Goal: Task Accomplishment & Management: Manage account settings

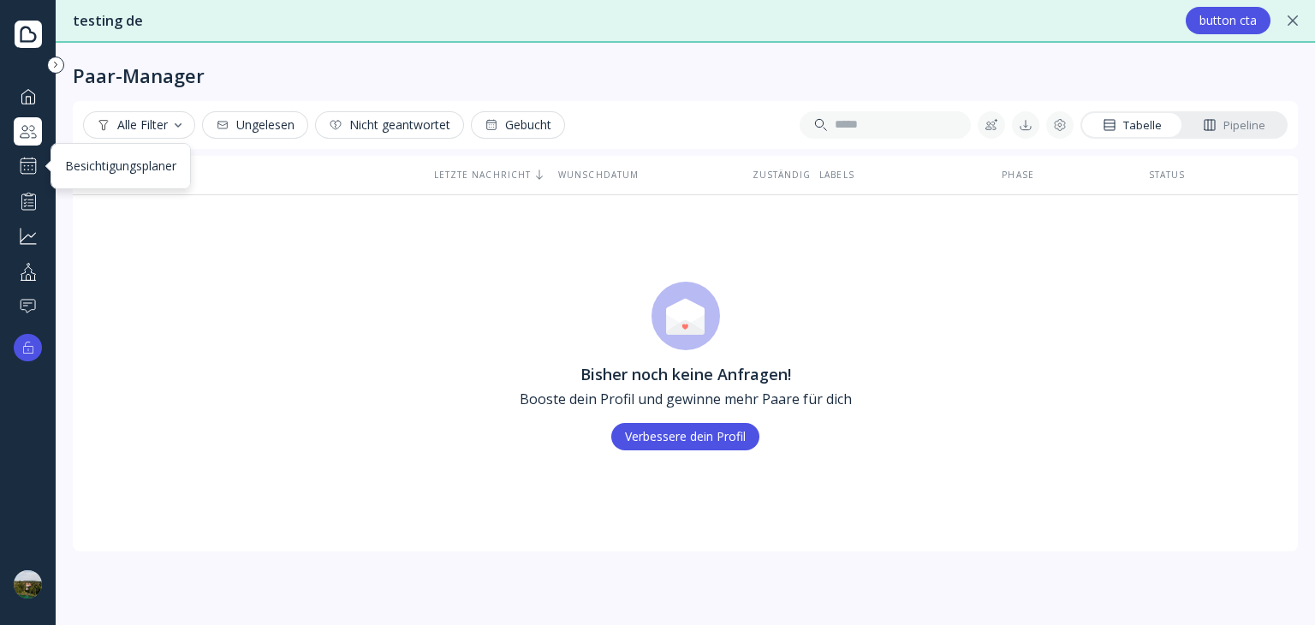
click at [31, 168] on div at bounding box center [28, 166] width 21 height 21
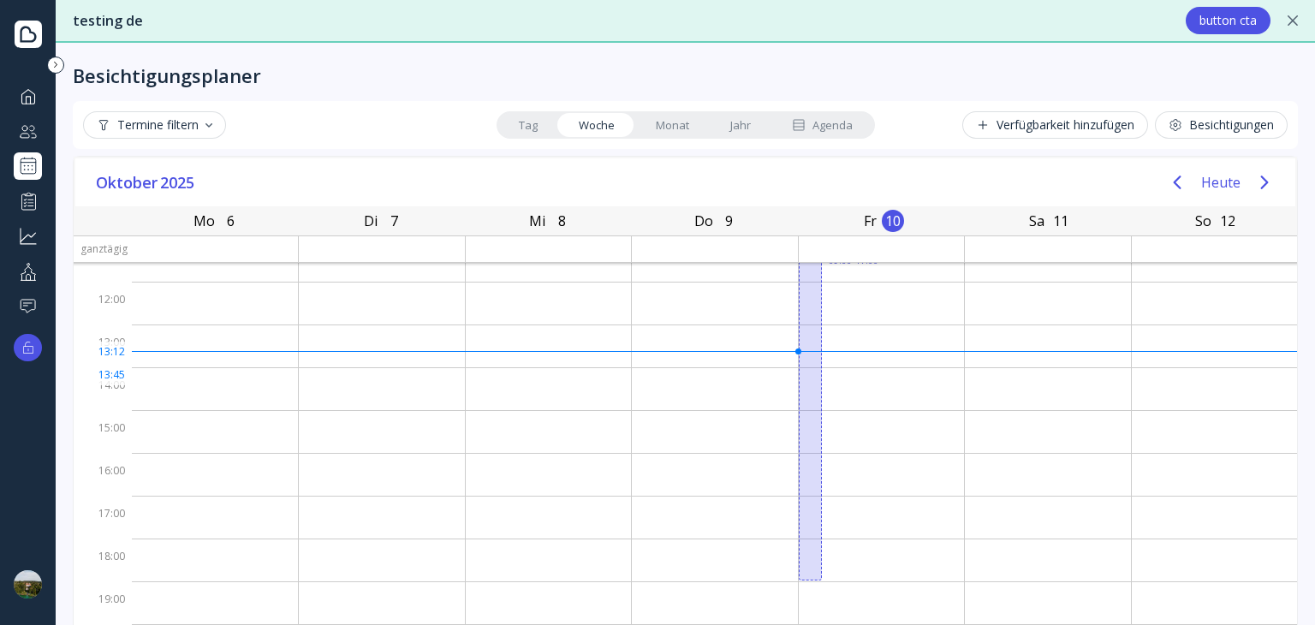
scroll to position [55, 0]
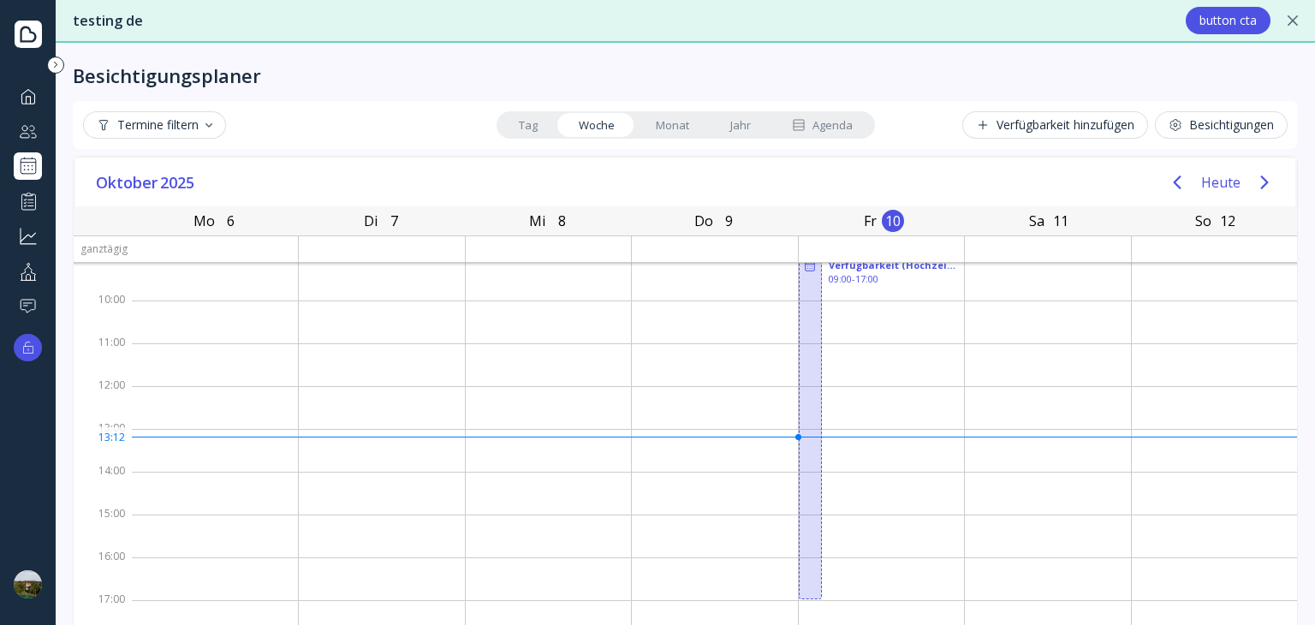
click at [1034, 127] on div "Verfügbarkeit hinzufügen" at bounding box center [1055, 125] width 158 height 14
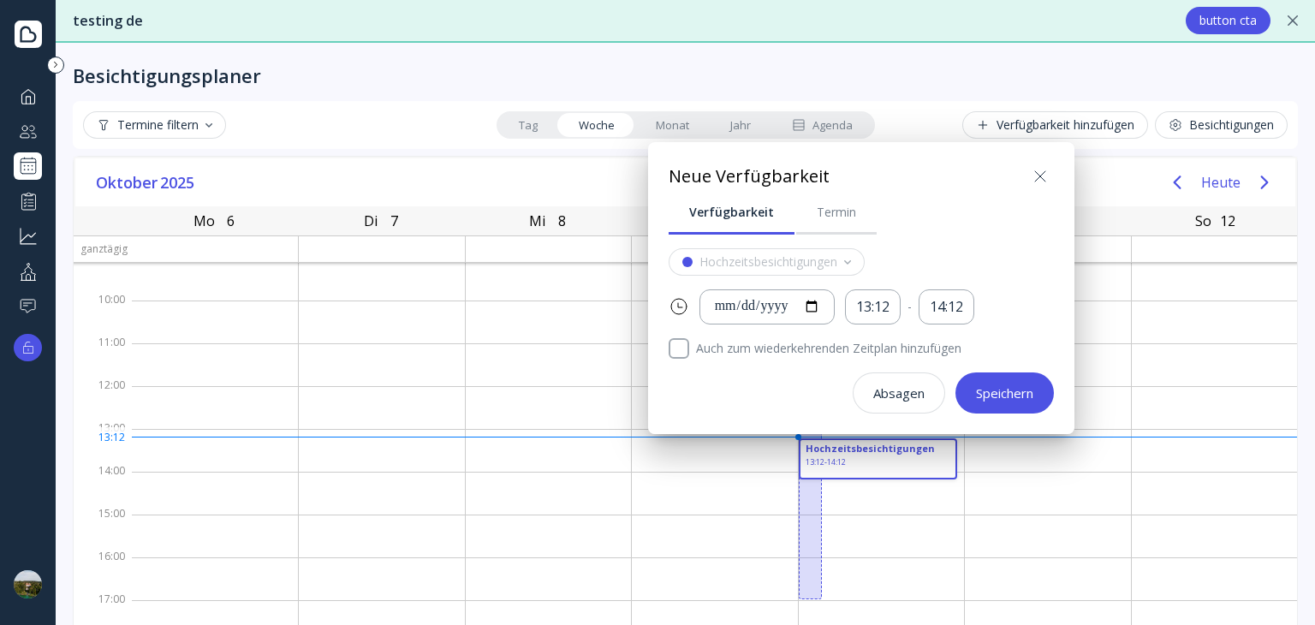
click at [1048, 177] on icon at bounding box center [1040, 176] width 21 height 21
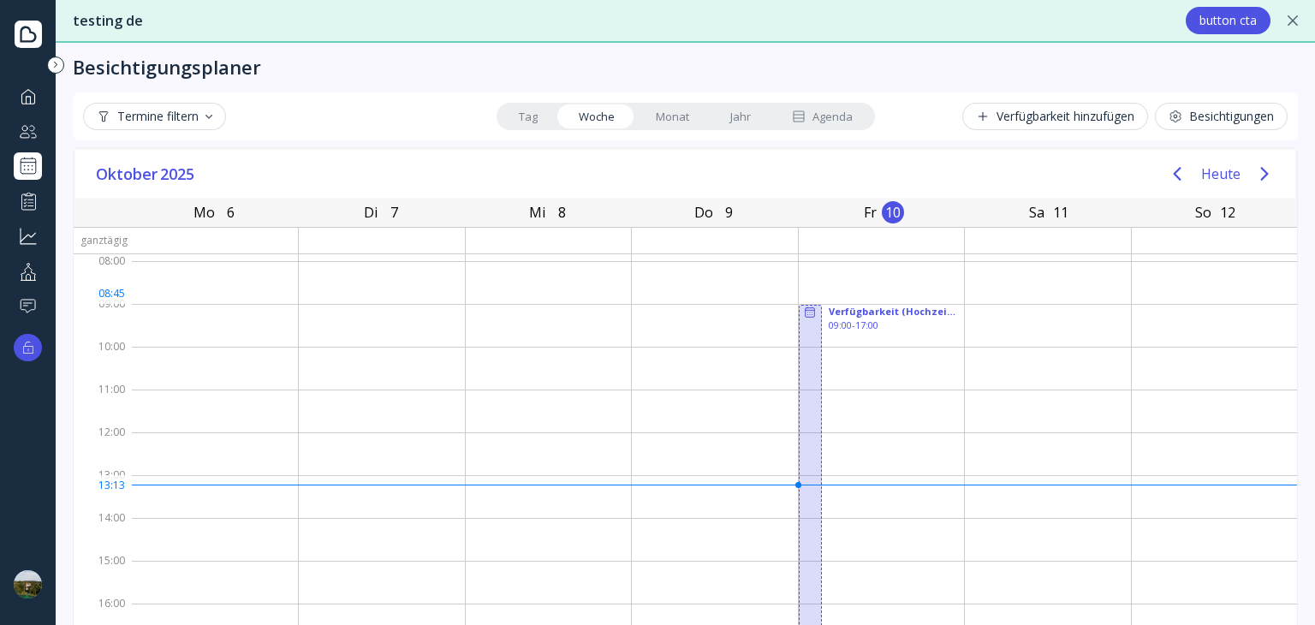
scroll to position [0, 0]
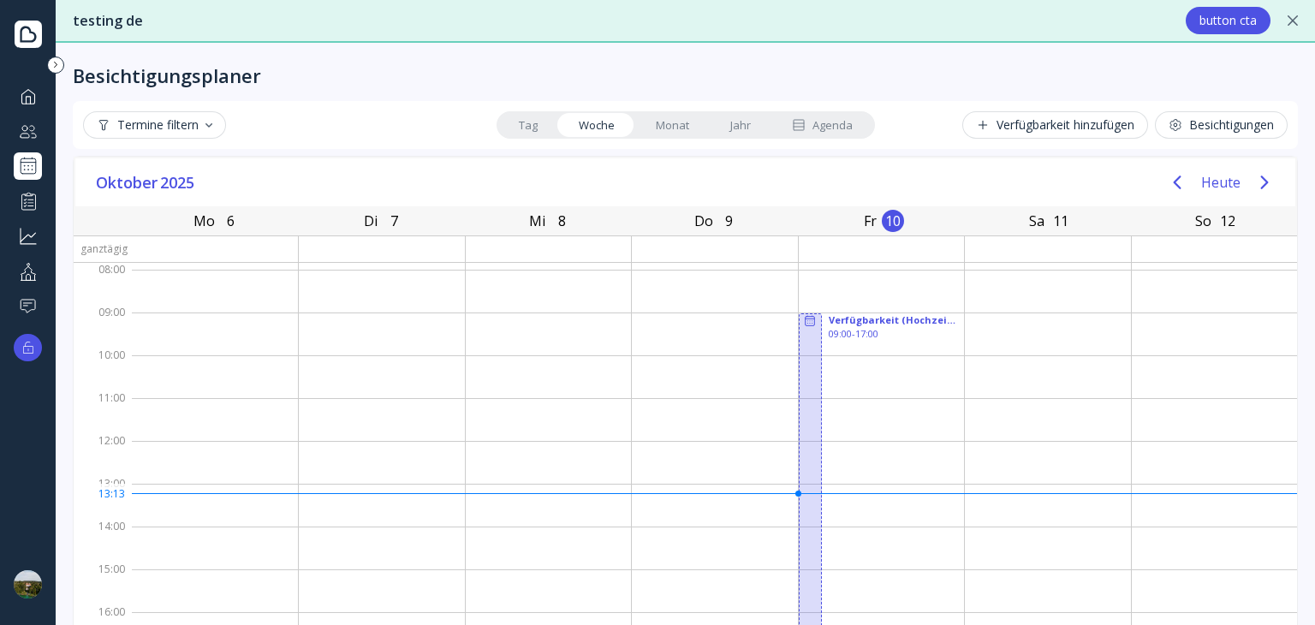
click at [812, 128] on div "Agenda" at bounding box center [822, 125] width 61 height 16
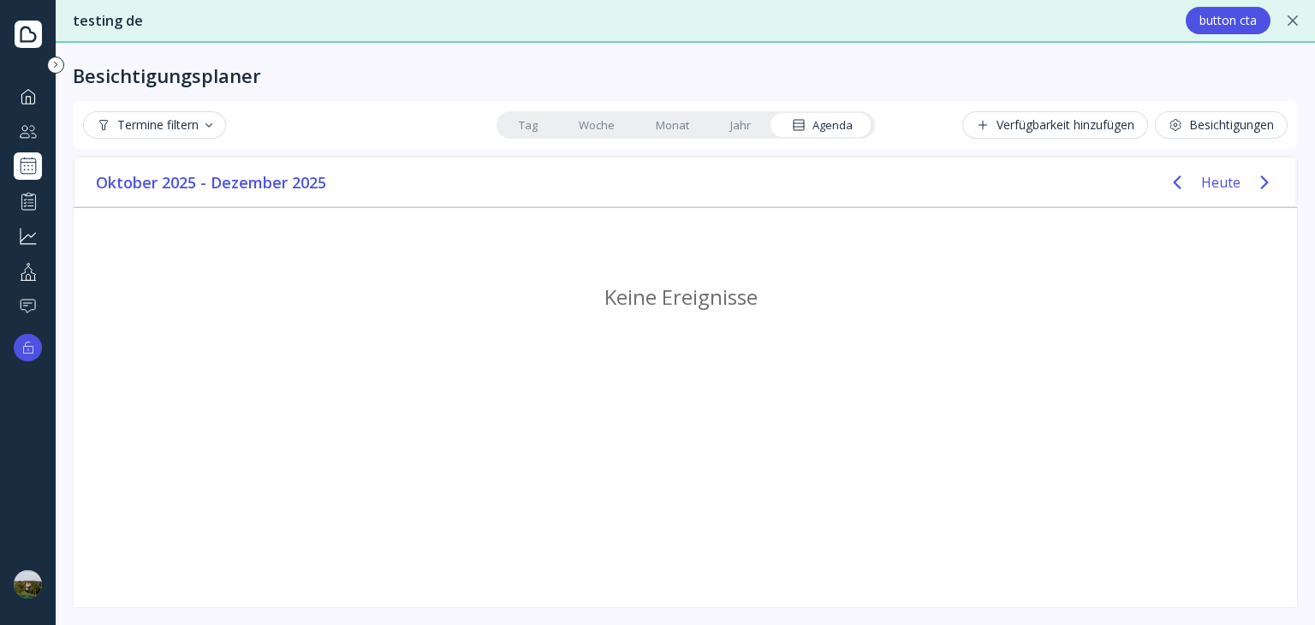
click at [535, 128] on link "Tag" at bounding box center [528, 125] width 60 height 24
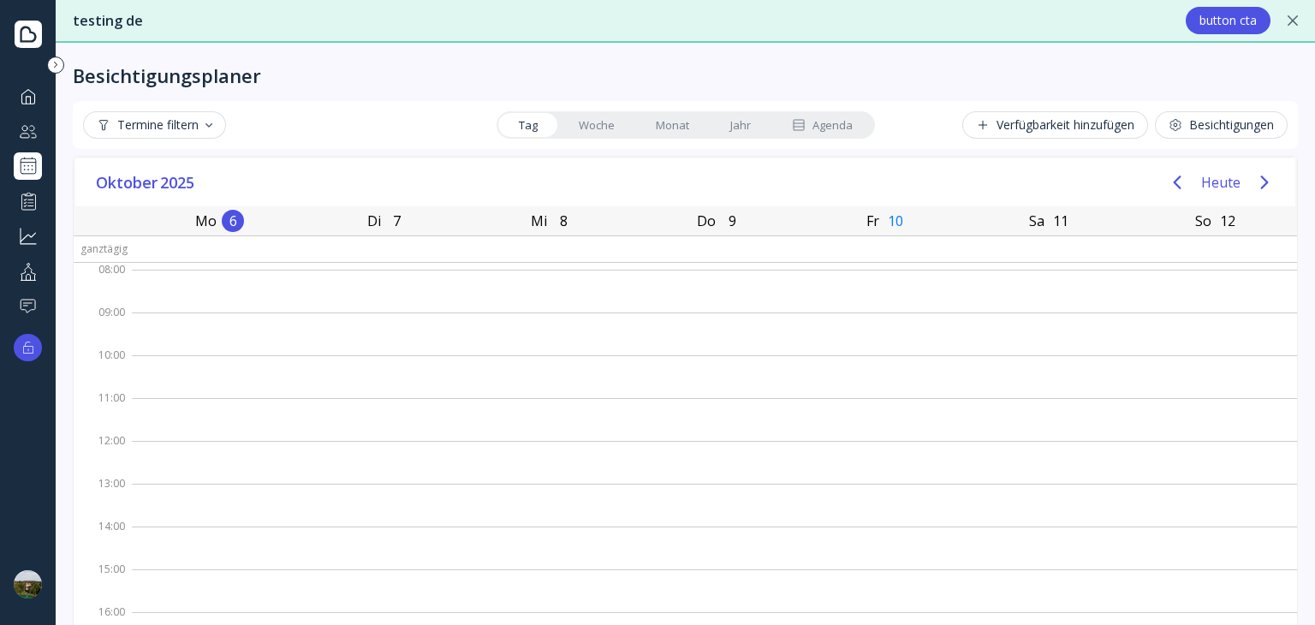
click at [586, 122] on link "Woche" at bounding box center [596, 125] width 77 height 24
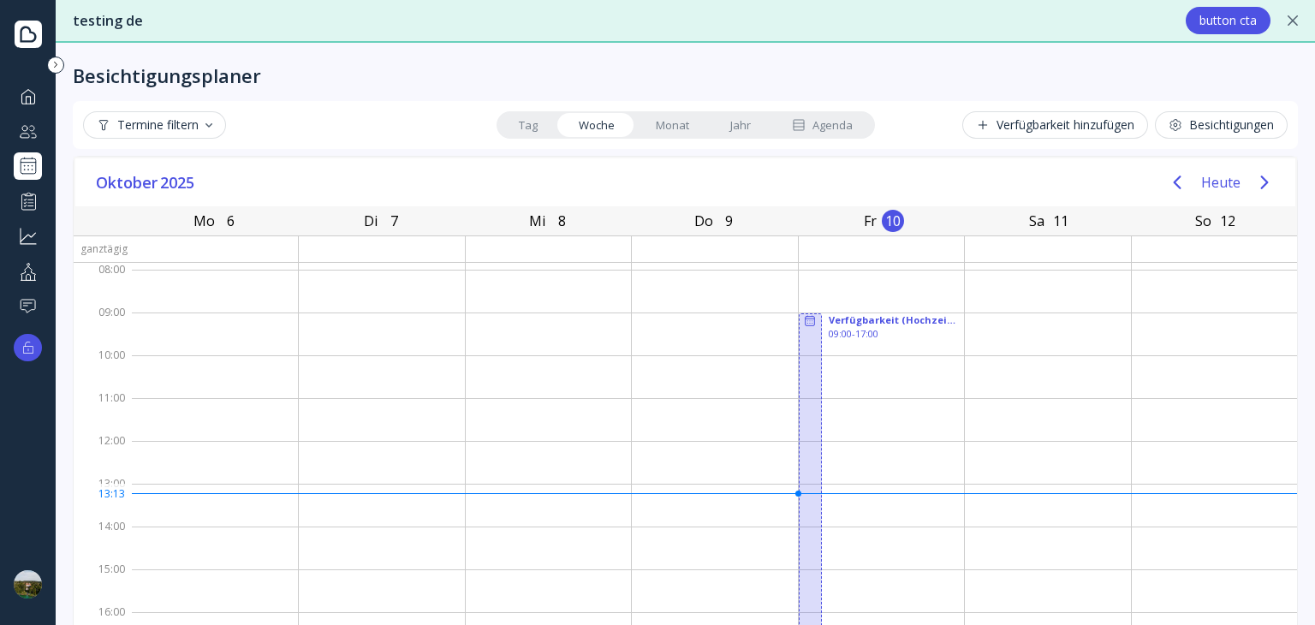
click at [650, 124] on link "Monat" at bounding box center [672, 125] width 74 height 24
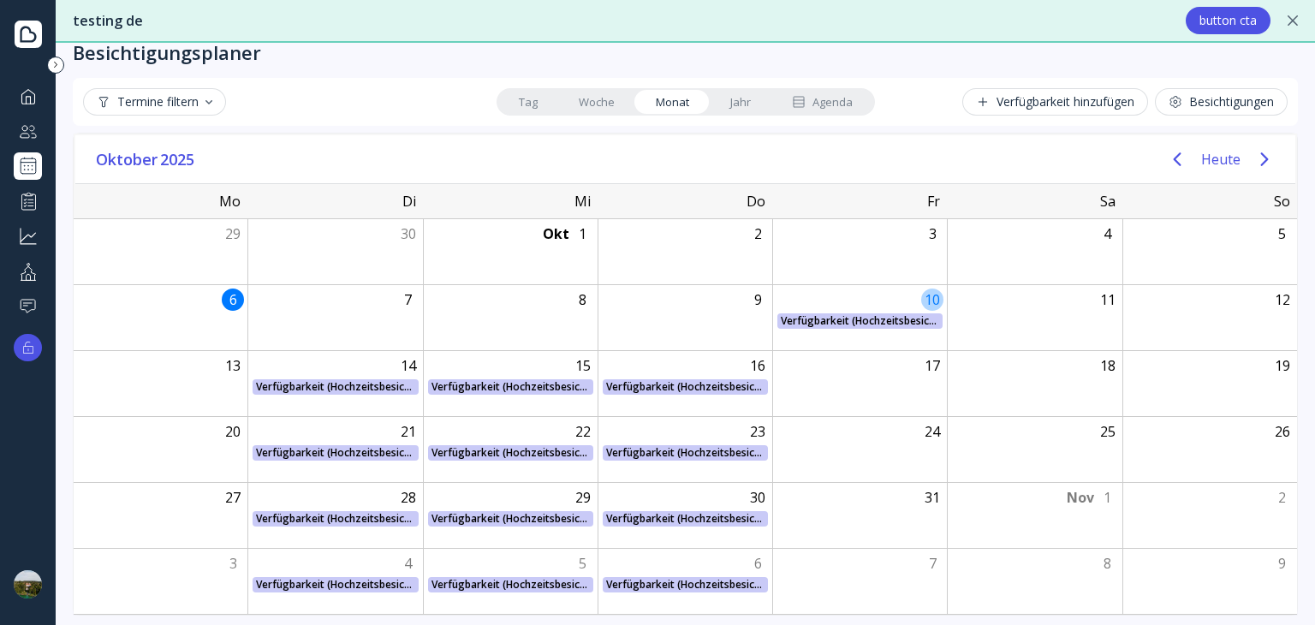
scroll to position [29, 0]
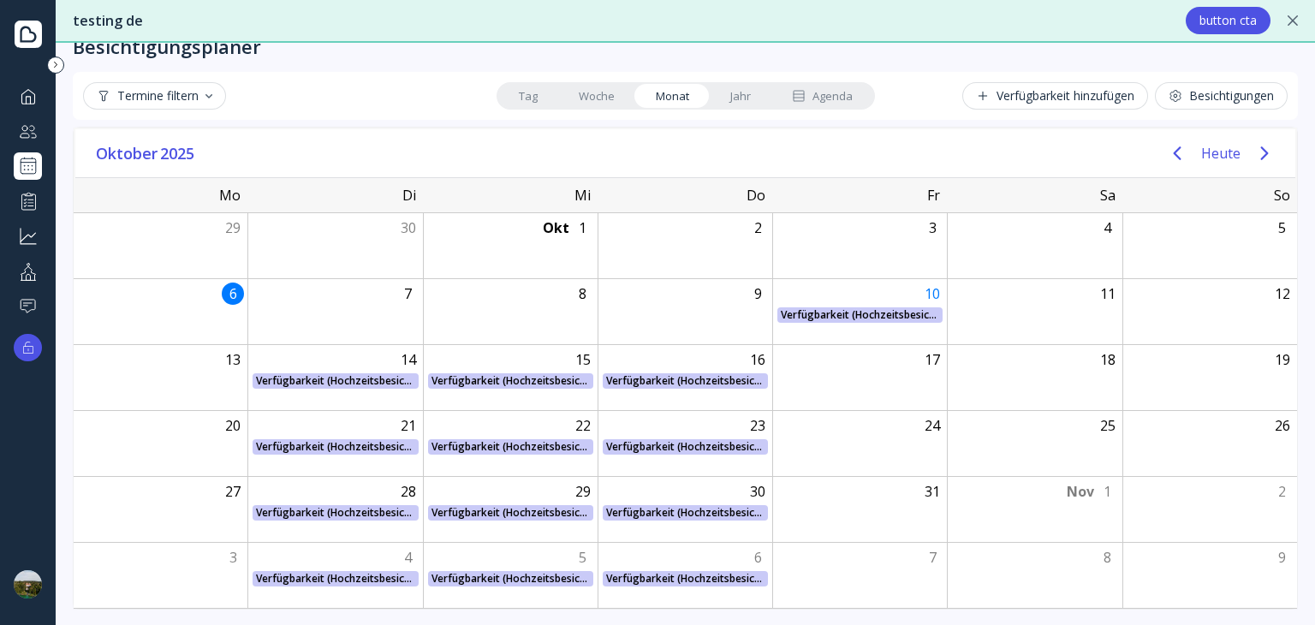
click at [1051, 95] on div "Verfügbarkeit hinzufügen" at bounding box center [1055, 96] width 158 height 14
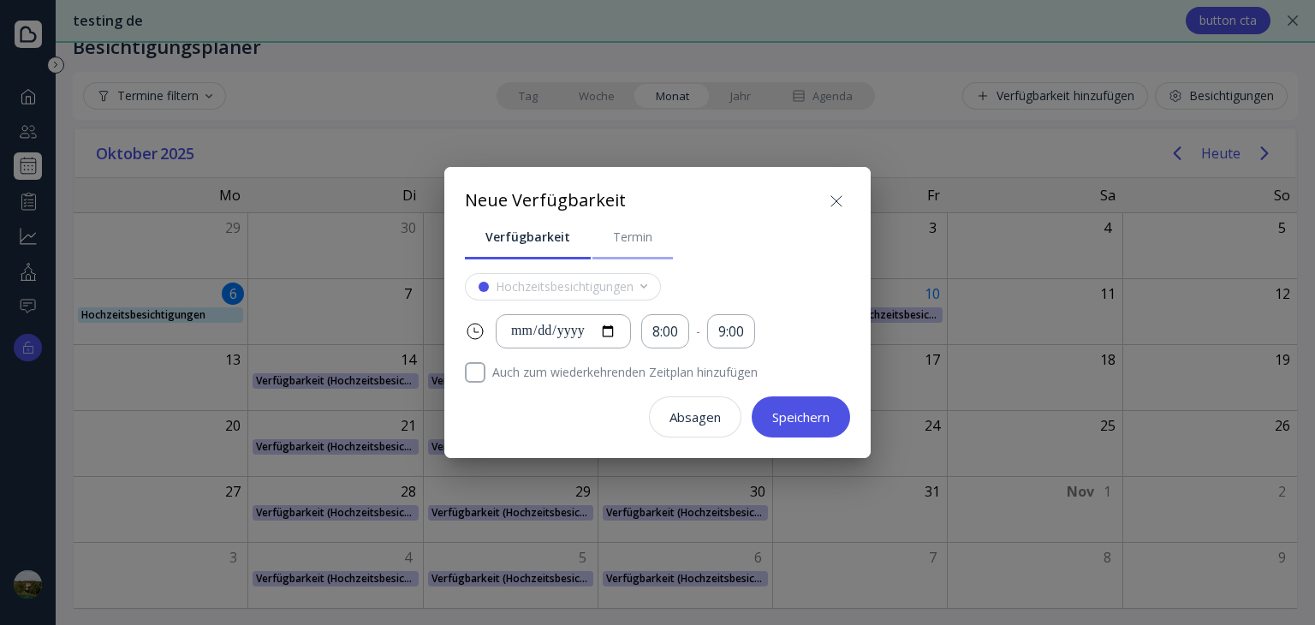
click at [640, 237] on div "Termin" at bounding box center [632, 237] width 39 height 17
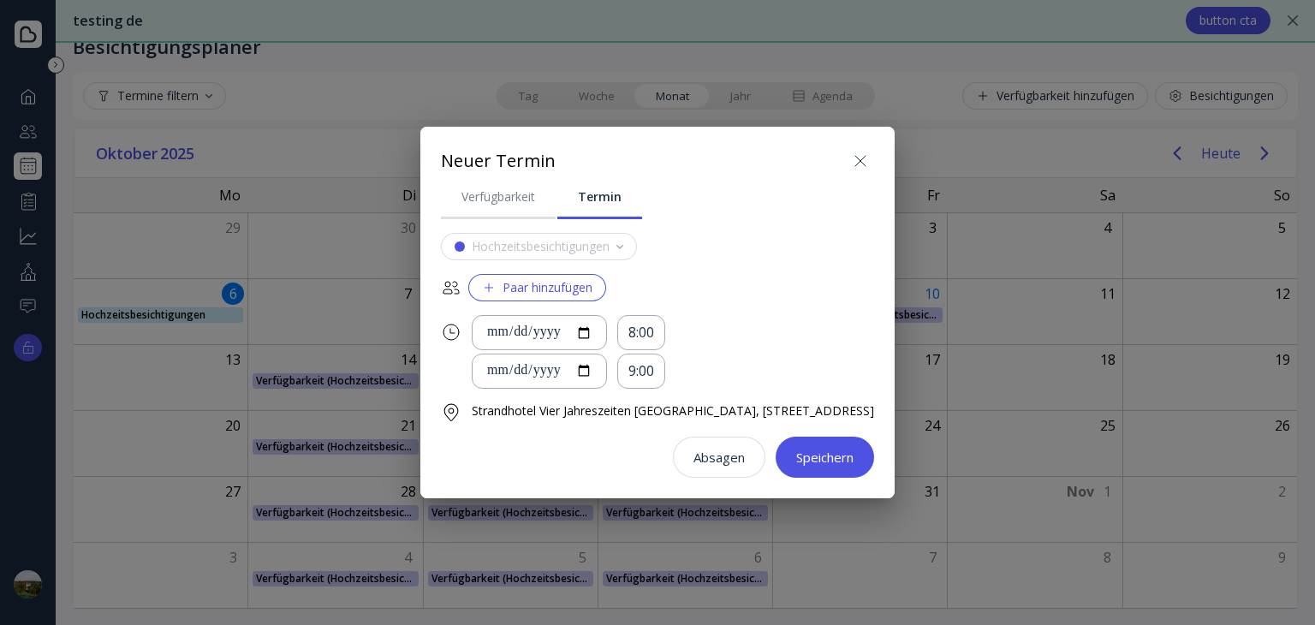
click at [533, 284] on div "Paar hinzufügen" at bounding box center [537, 288] width 110 height 14
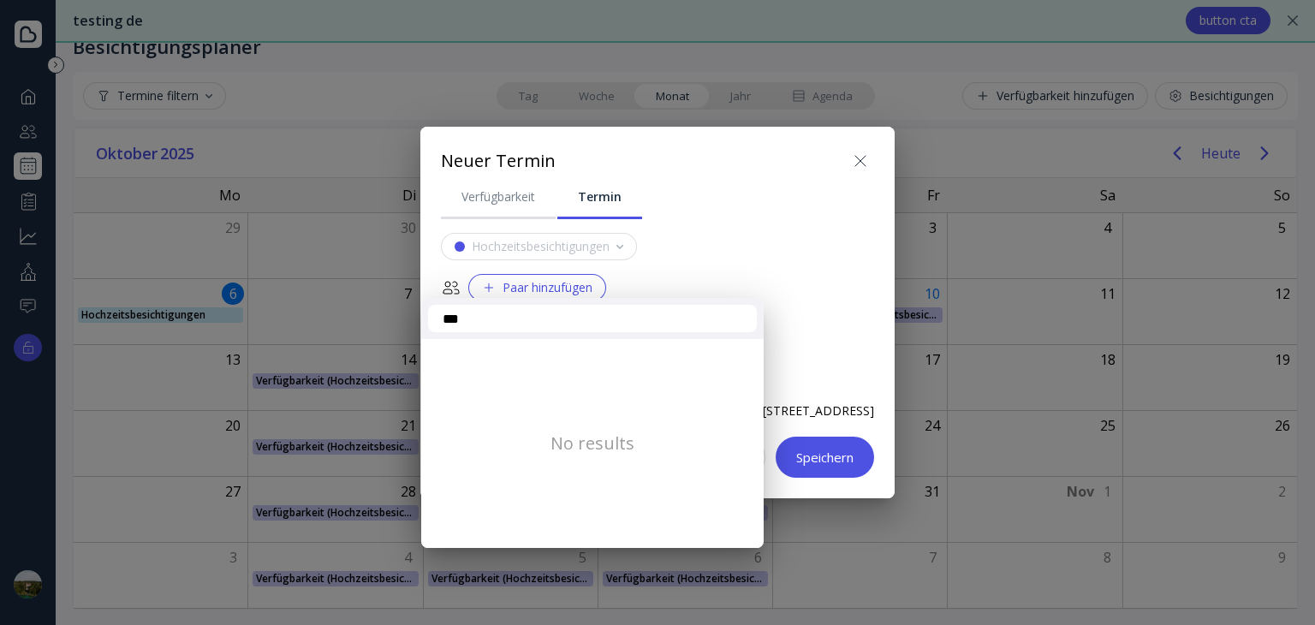
type input "****"
drag, startPoint x: 530, startPoint y: 314, endPoint x: 364, endPoint y: 314, distance: 166.1
click at [366, 314] on div "**** No results" at bounding box center [657, 312] width 1315 height 625
click at [720, 188] on div at bounding box center [657, 312] width 1589 height 899
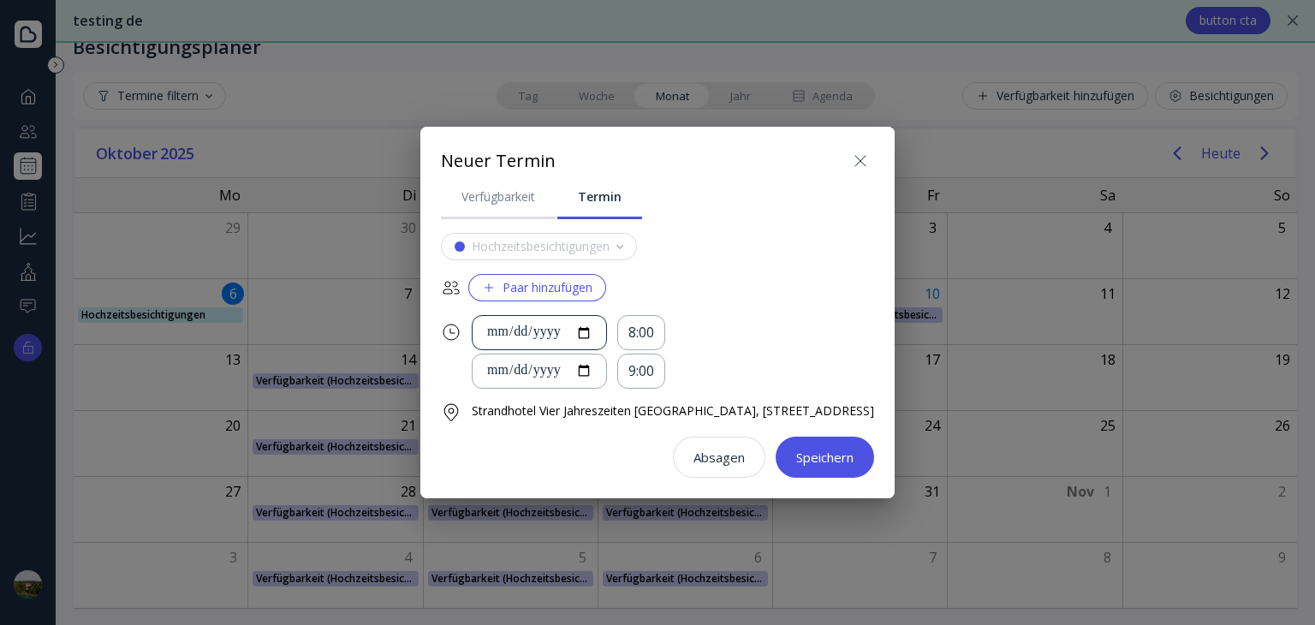
click at [583, 326] on div "**********" at bounding box center [539, 333] width 106 height 20
type input "**********"
click at [634, 330] on div "8:00" at bounding box center [641, 333] width 26 height 20
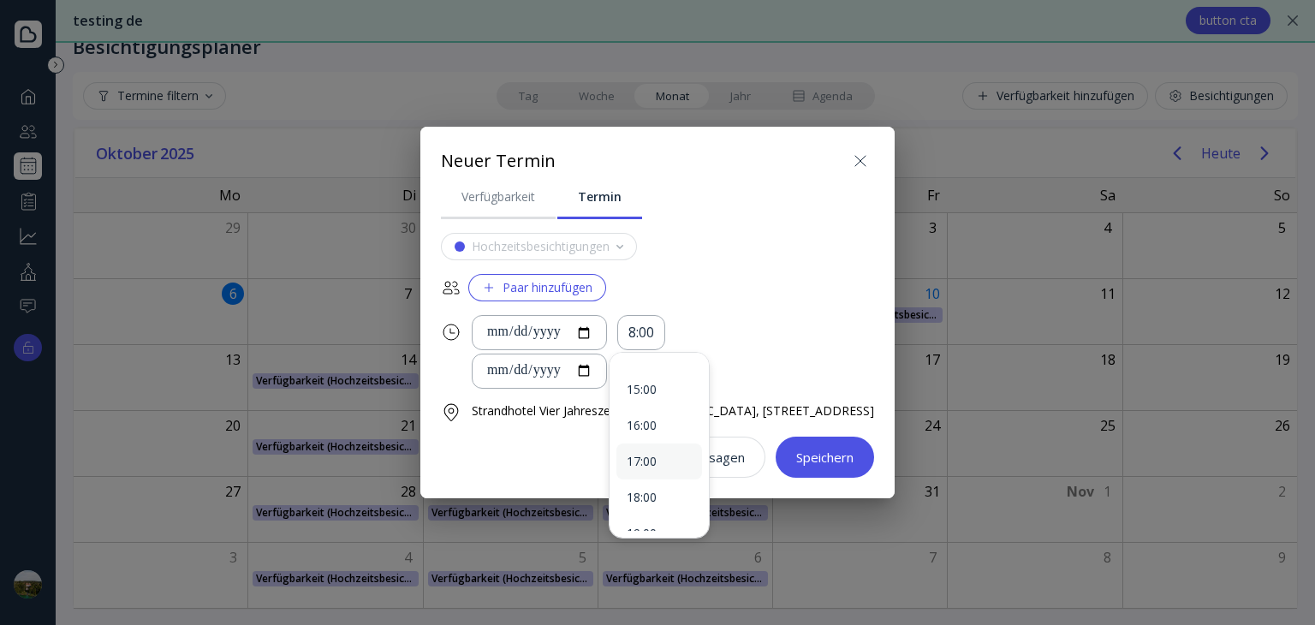
scroll to position [211, 0]
click at [647, 489] on div "17:00" at bounding box center [659, 490] width 65 height 15
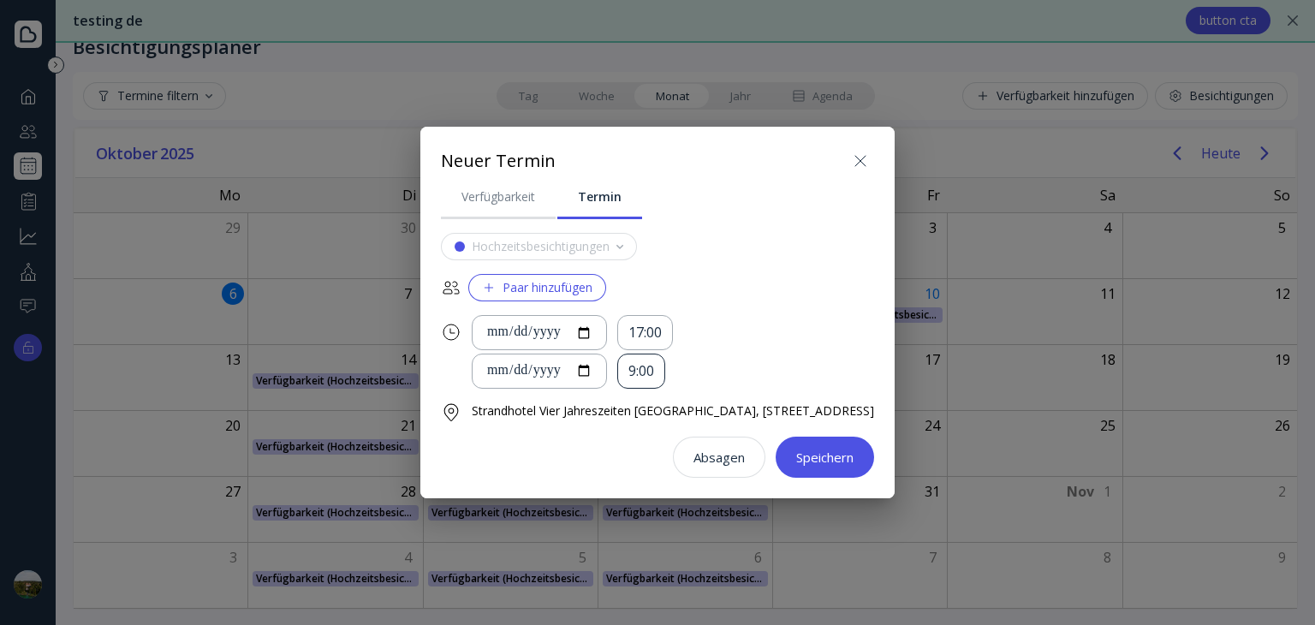
click at [639, 366] on div "9:00" at bounding box center [641, 371] width 26 height 20
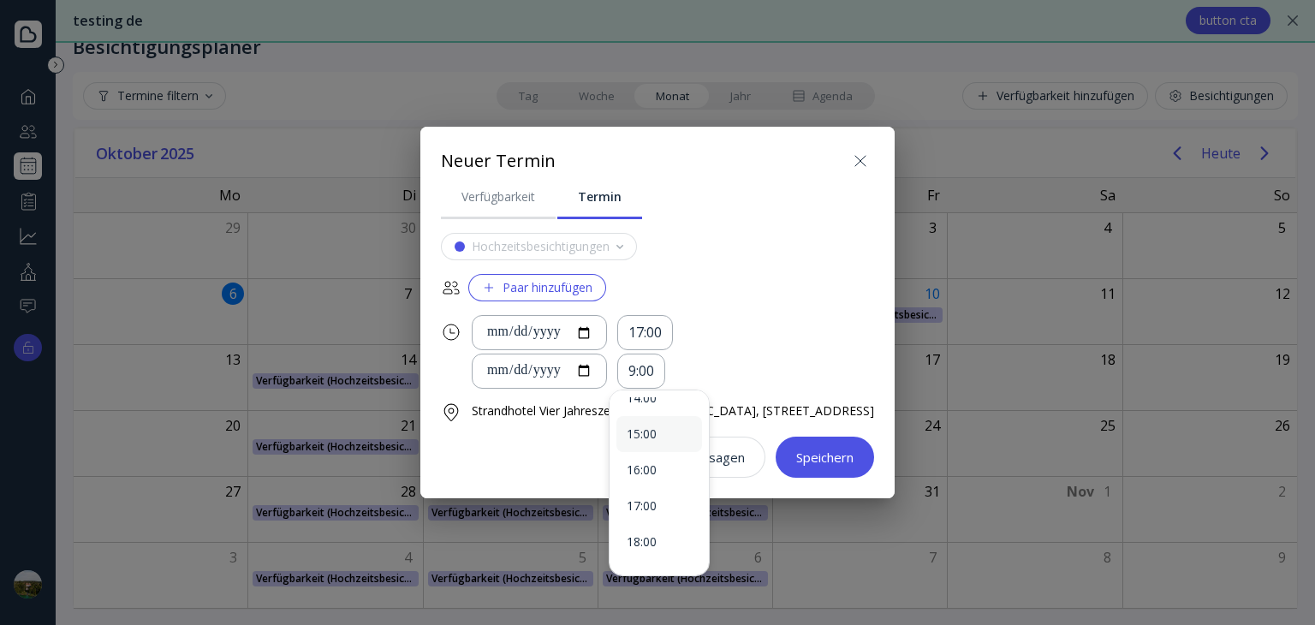
scroll to position [257, 0]
click at [649, 515] on div "18:00" at bounding box center [659, 517] width 65 height 15
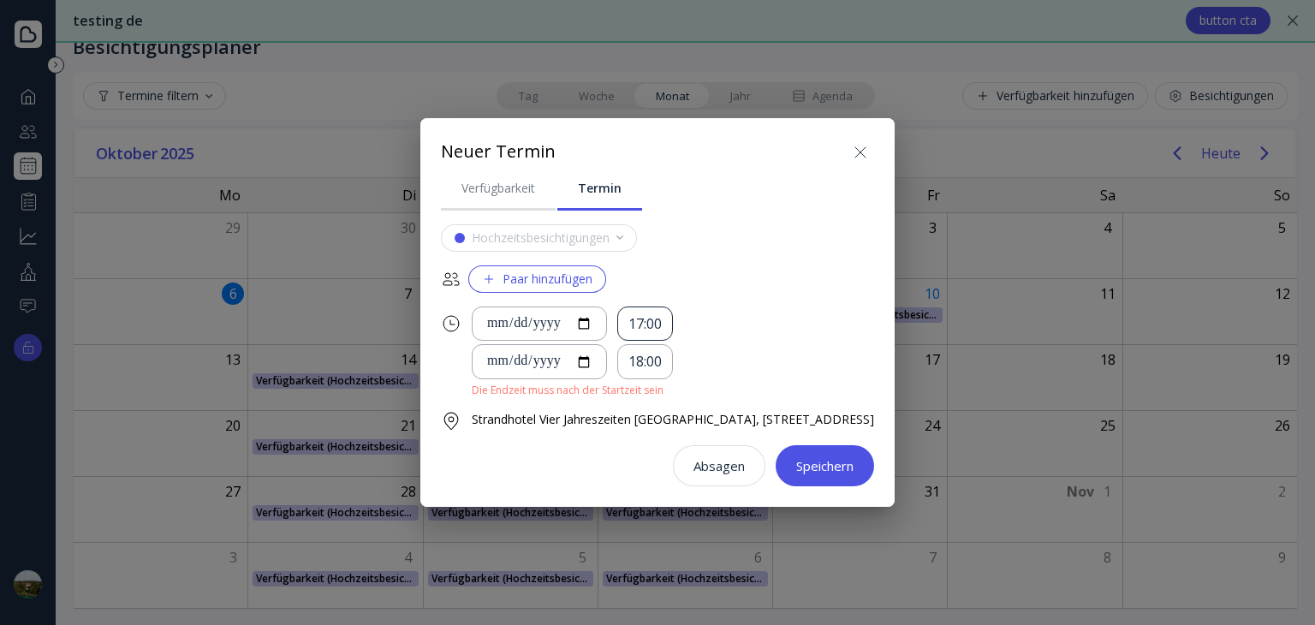
click at [640, 317] on div "17:00" at bounding box center [644, 324] width 33 height 20
click at [647, 362] on div "16:00" at bounding box center [659, 359] width 65 height 15
click at [645, 361] on div "18:00" at bounding box center [644, 362] width 33 height 20
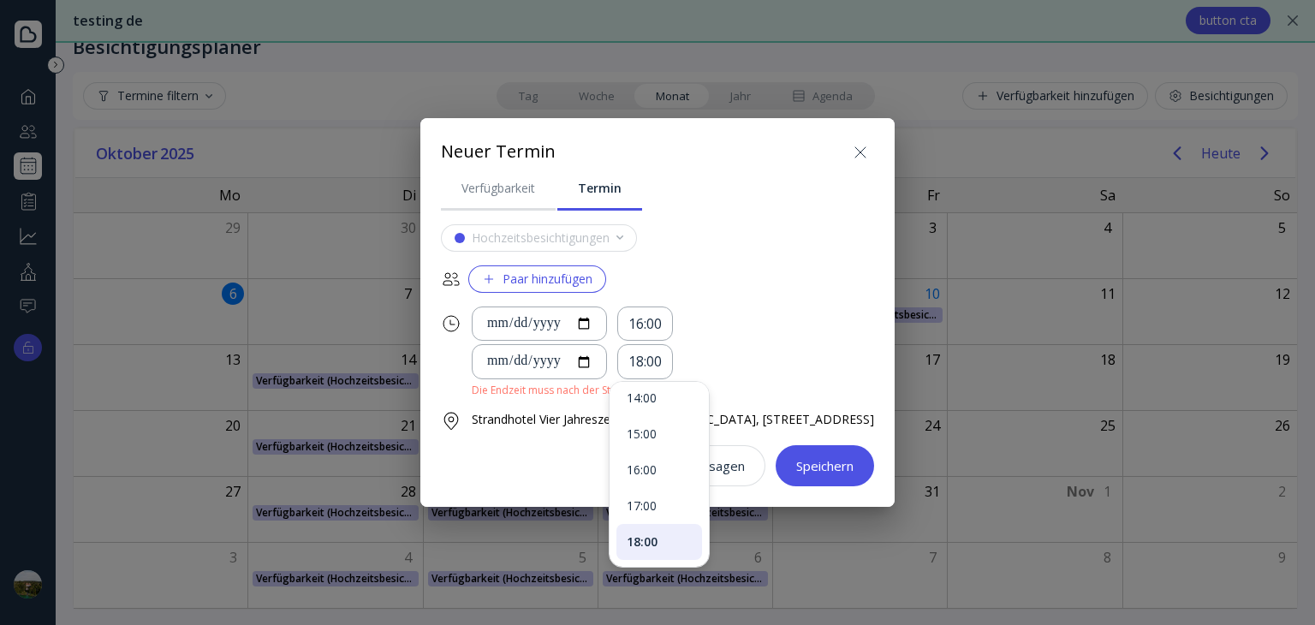
scroll to position [257, 0]
click at [652, 473] on div "17:00" at bounding box center [659, 473] width 65 height 15
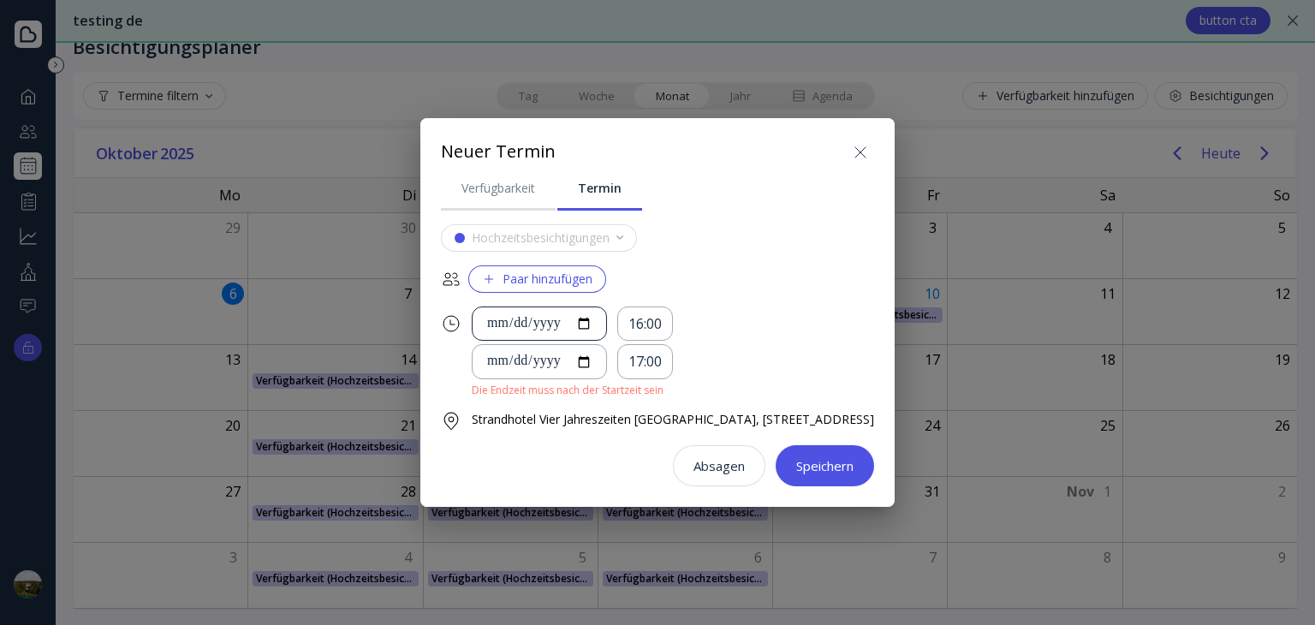
click at [582, 314] on div "**********" at bounding box center [539, 324] width 106 height 20
click at [580, 354] on input "**********" at bounding box center [539, 362] width 106 height 20
type input "**********"
click at [834, 470] on div "Speichern" at bounding box center [824, 466] width 57 height 14
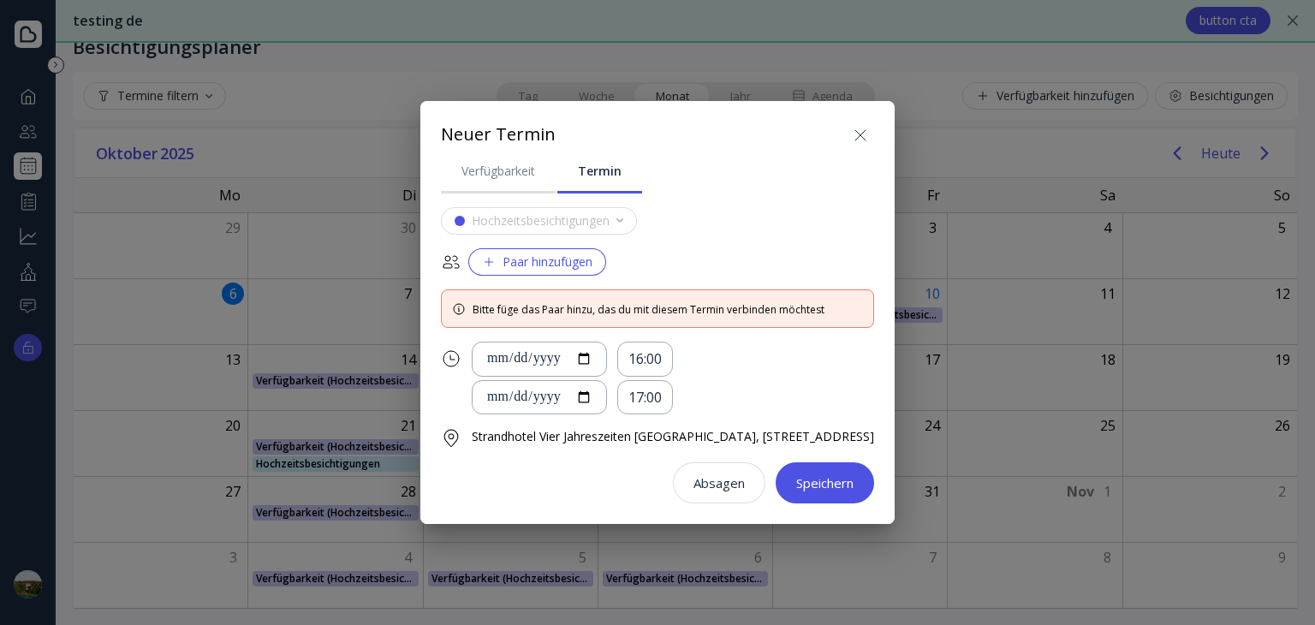
click at [497, 258] on div "Paar hinzufügen" at bounding box center [537, 262] width 110 height 14
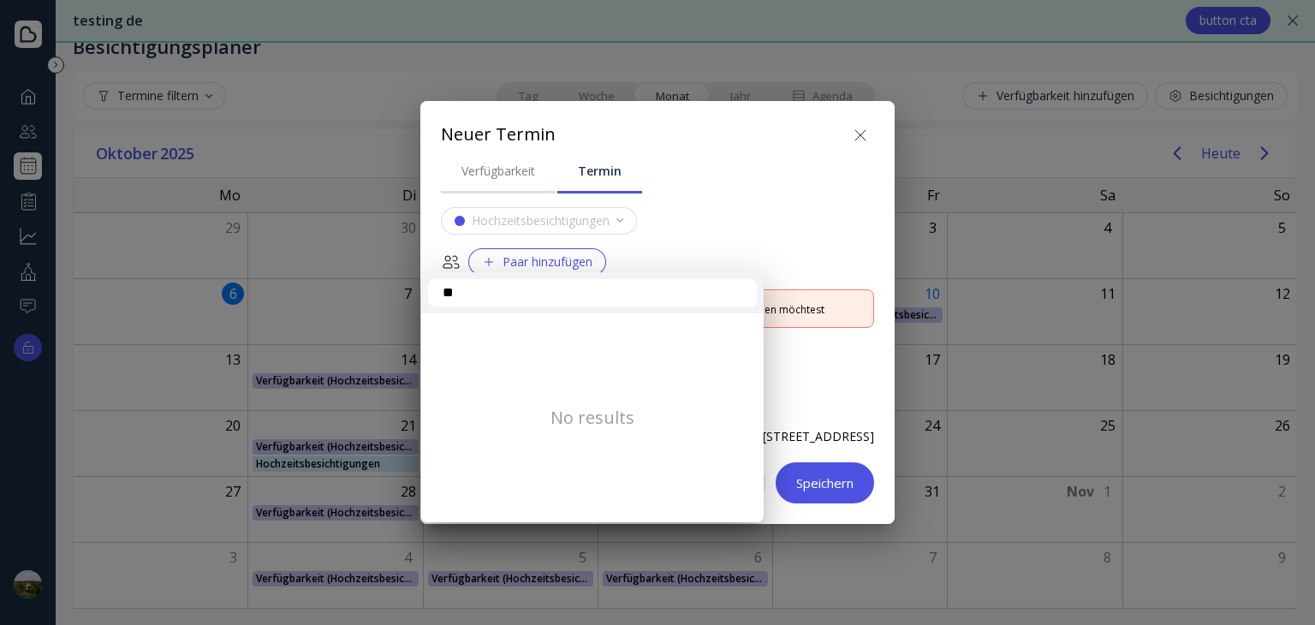
type input "*"
click at [878, 128] on div at bounding box center [657, 312] width 1589 height 899
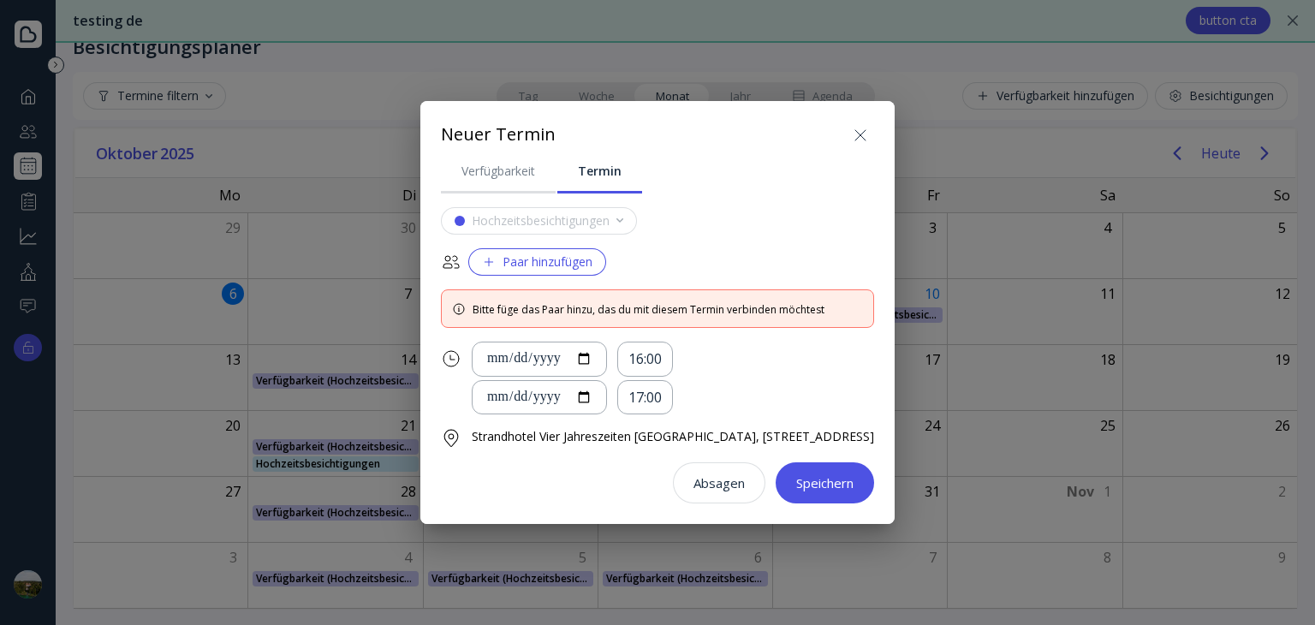
click at [871, 126] on icon at bounding box center [860, 135] width 21 height 21
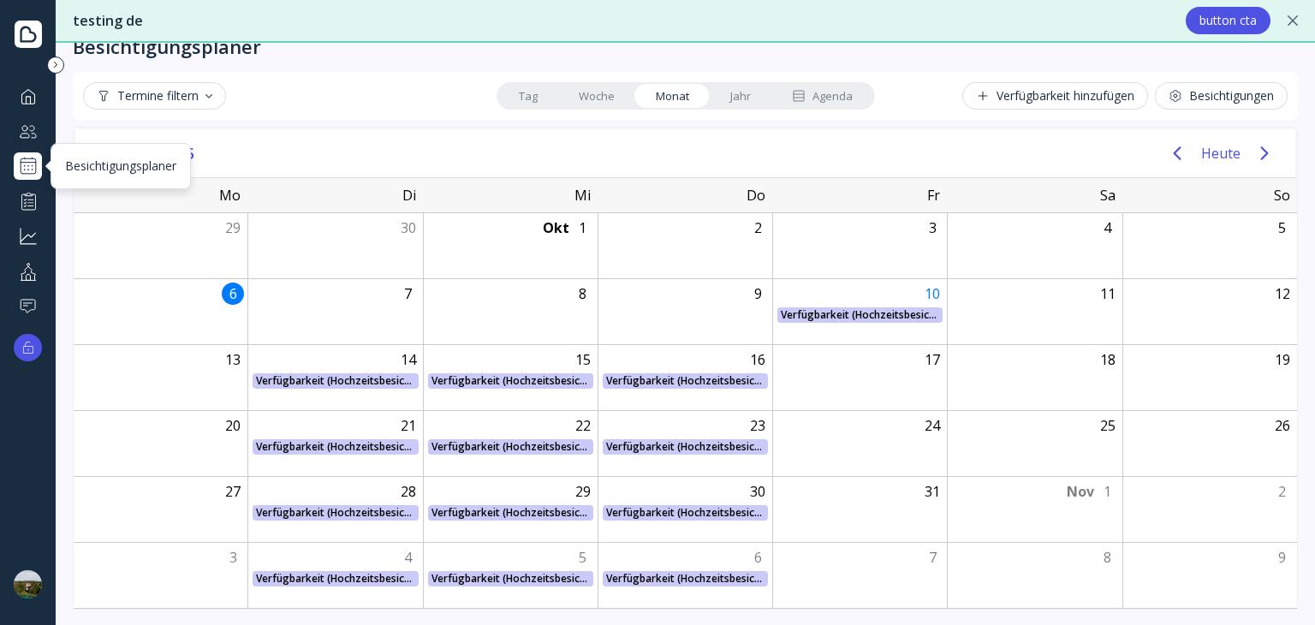
click at [34, 160] on div at bounding box center [28, 166] width 21 height 21
click at [1038, 89] on div "Verfügbarkeit hinzufügen" at bounding box center [1055, 96] width 158 height 14
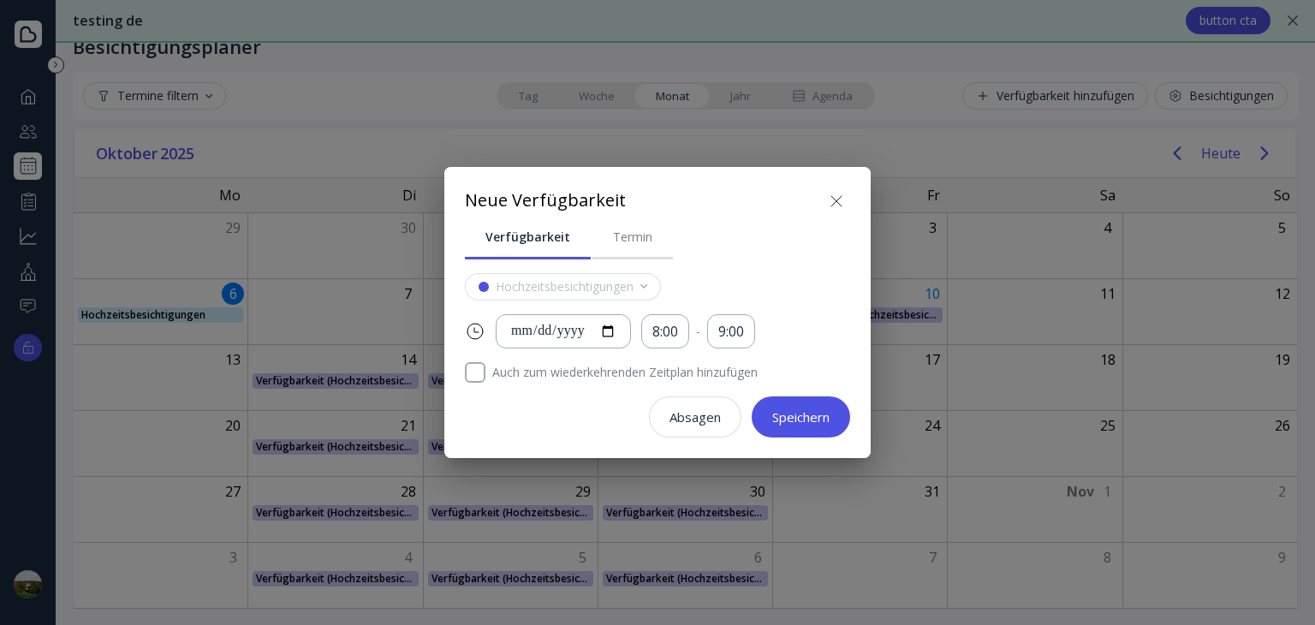
click at [832, 204] on icon at bounding box center [836, 201] width 10 height 10
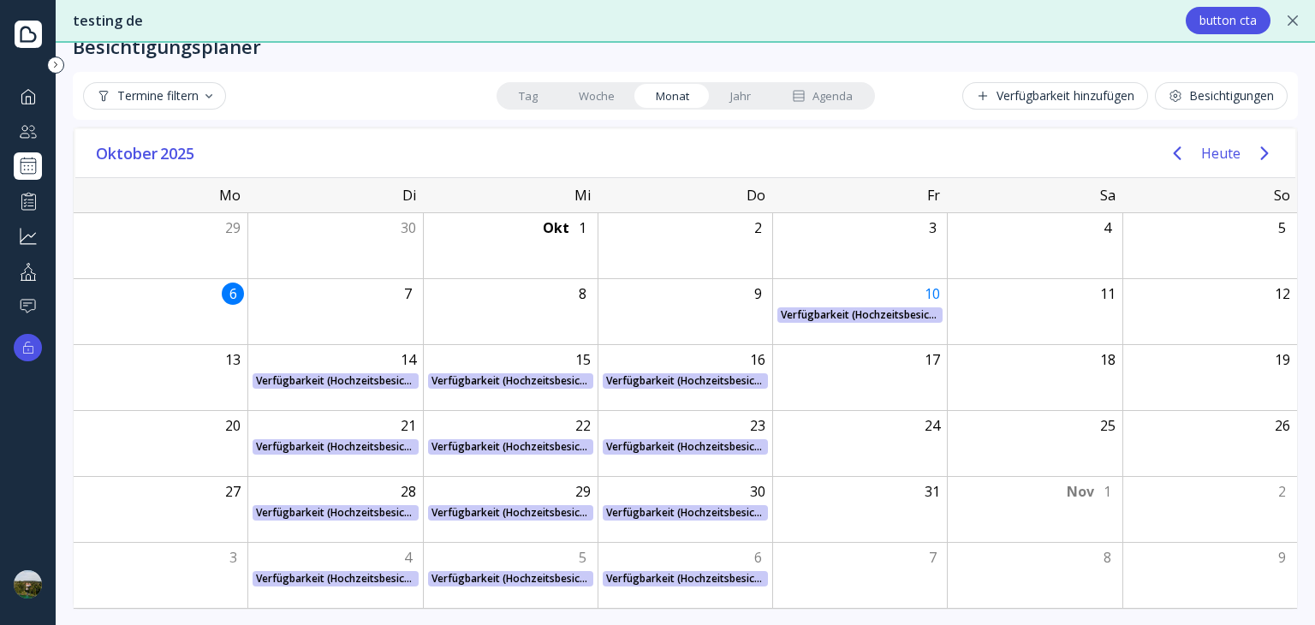
click at [1222, 89] on div "Besichtigungen" at bounding box center [1221, 96] width 105 height 14
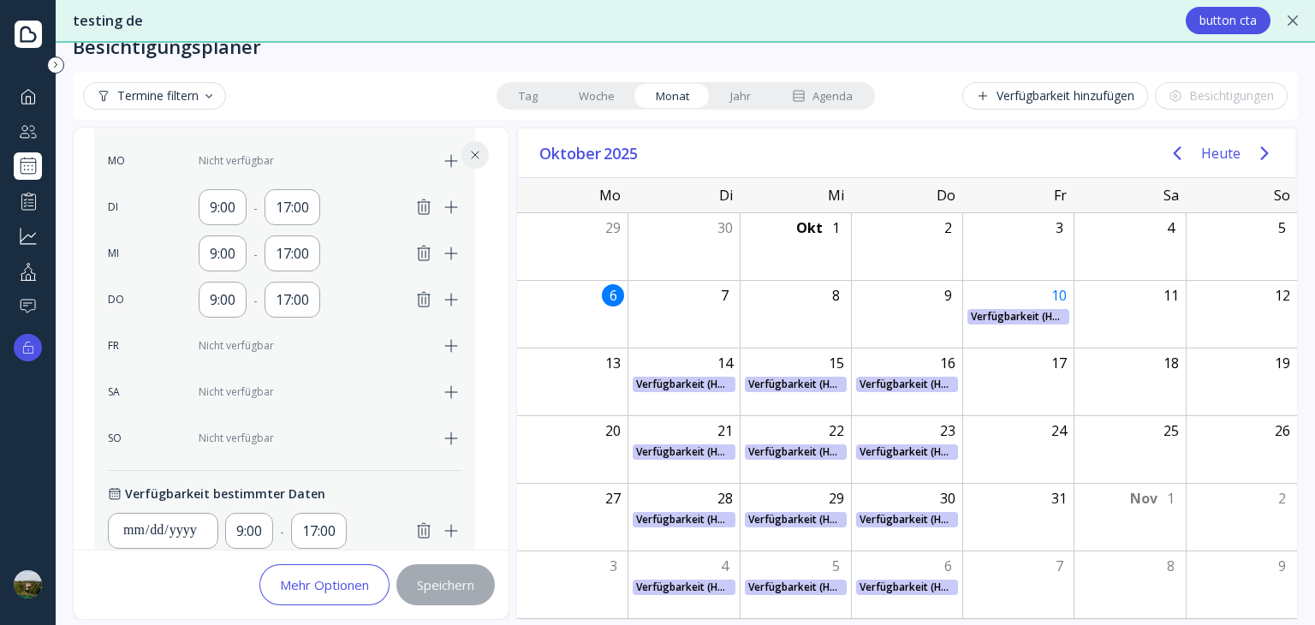
scroll to position [767, 0]
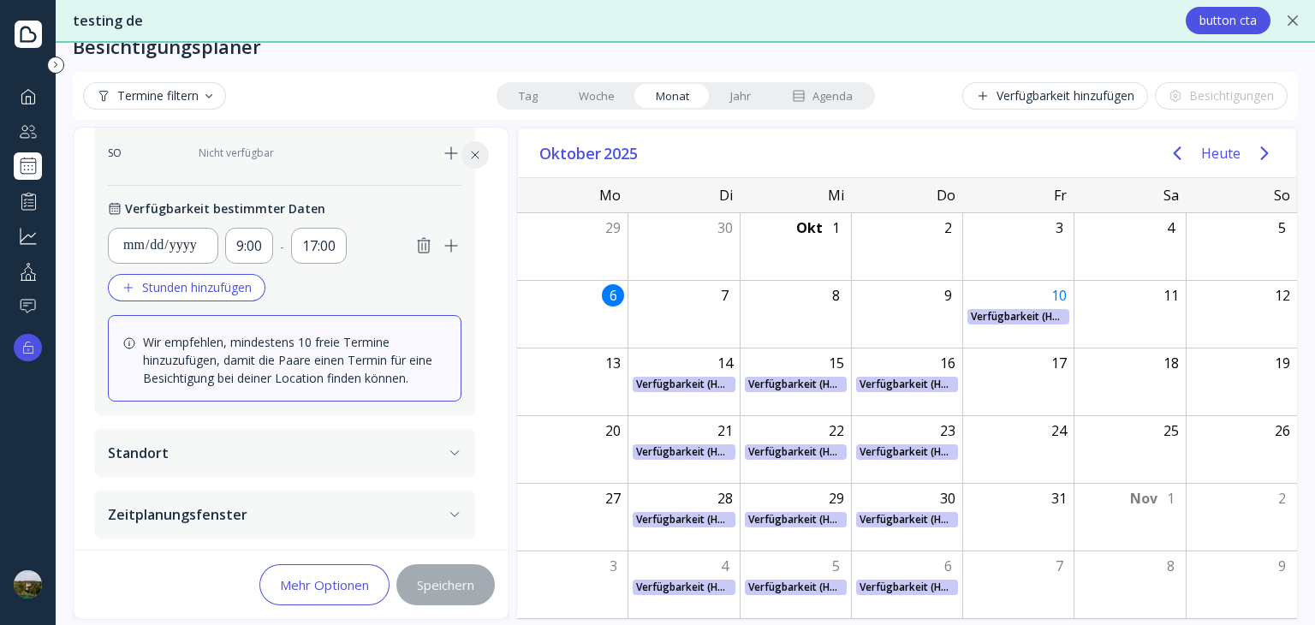
click at [324, 584] on div "Mehr Optionen" at bounding box center [324, 585] width 89 height 14
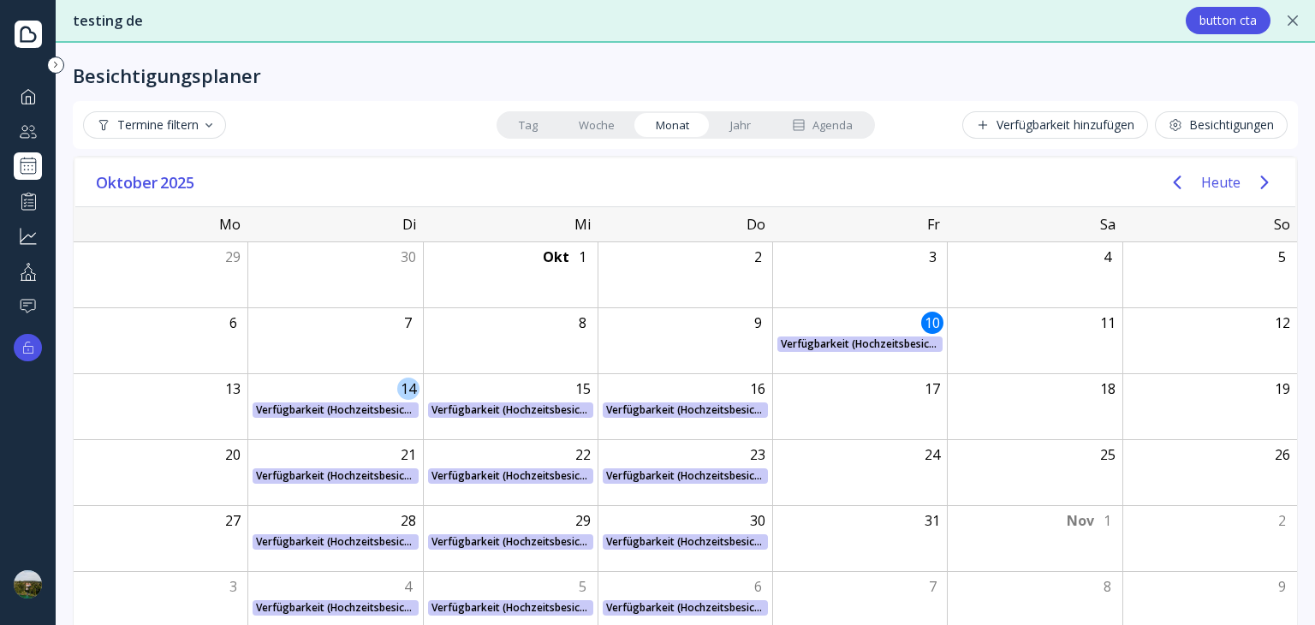
scroll to position [29, 0]
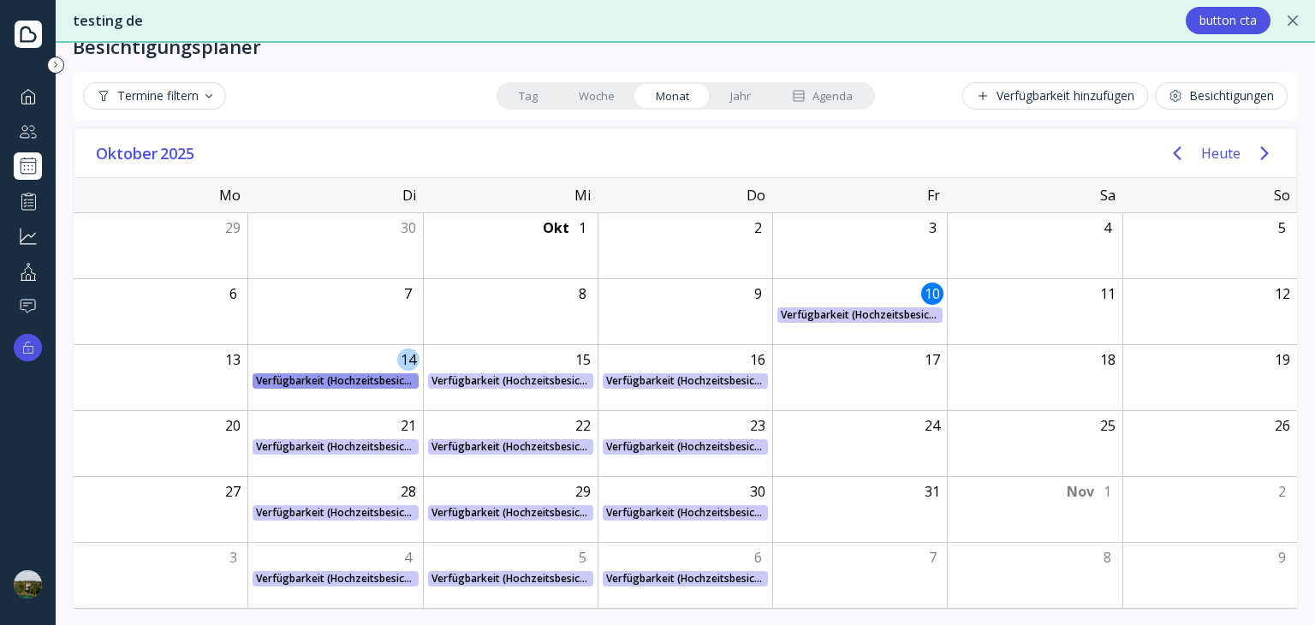
click at [330, 380] on div "Verfügbarkeit (Hochzeitsbesichtigungen) Verfügbarkeit (Hochzeitsbesichtigungen)…" at bounding box center [334, 380] width 175 height 15
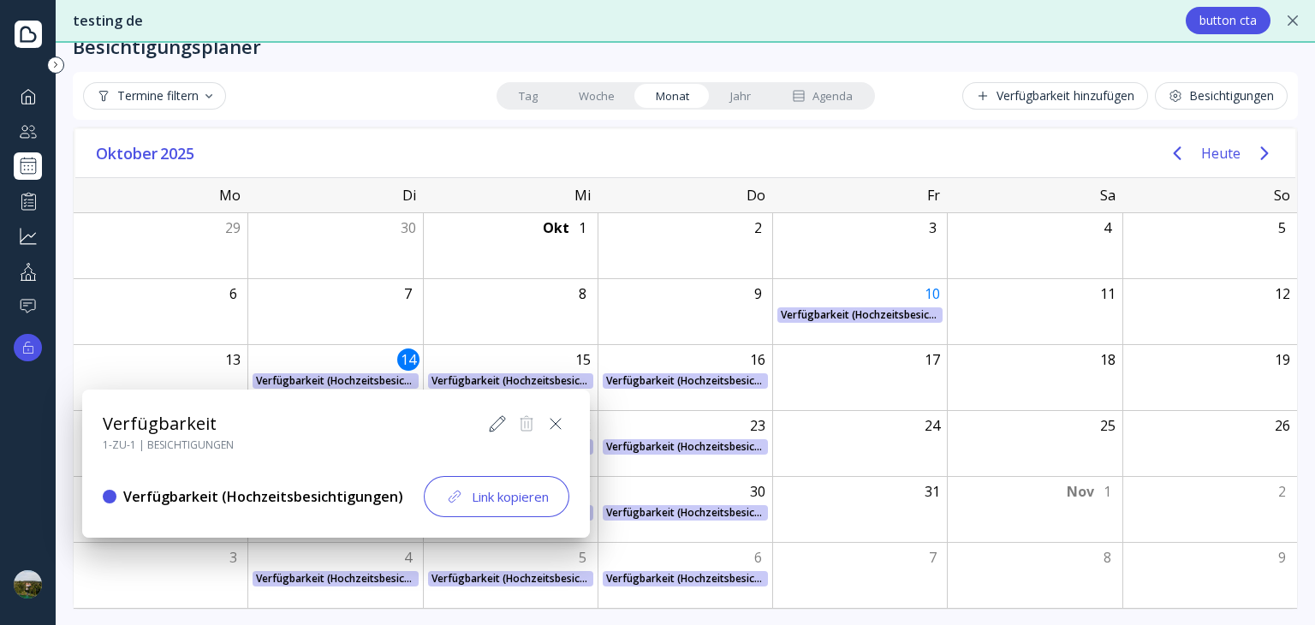
click at [554, 419] on icon at bounding box center [555, 424] width 21 height 21
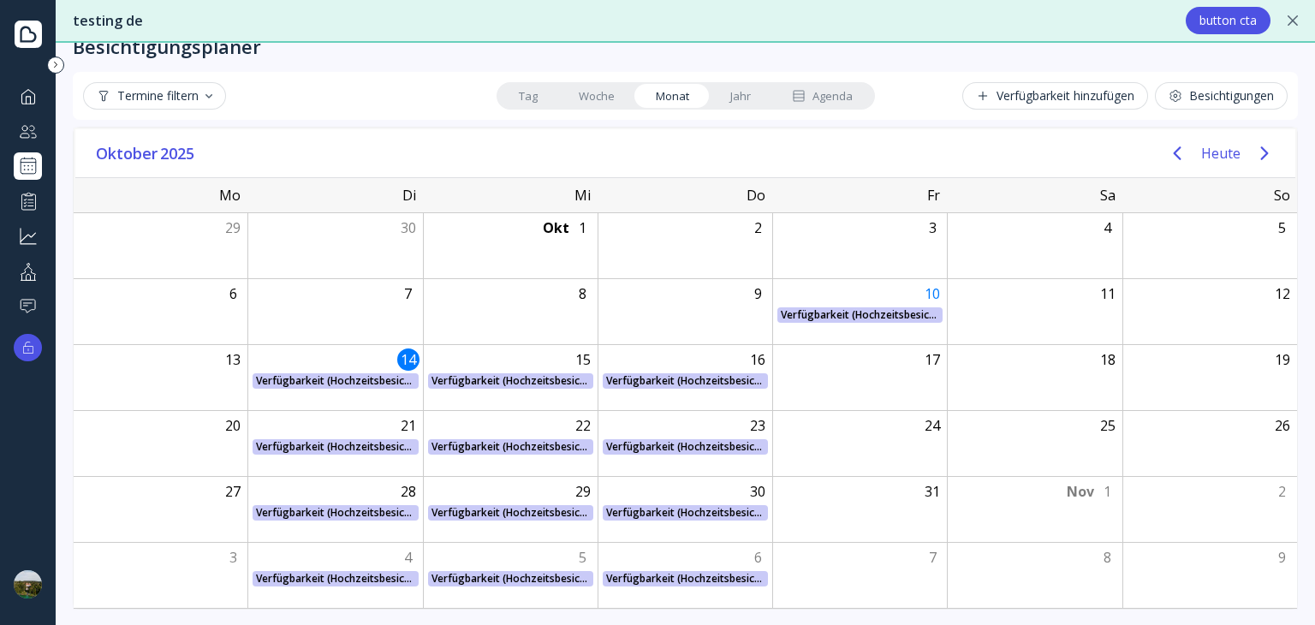
click at [1155, 99] on button "Besichtigungen" at bounding box center [1221, 95] width 133 height 27
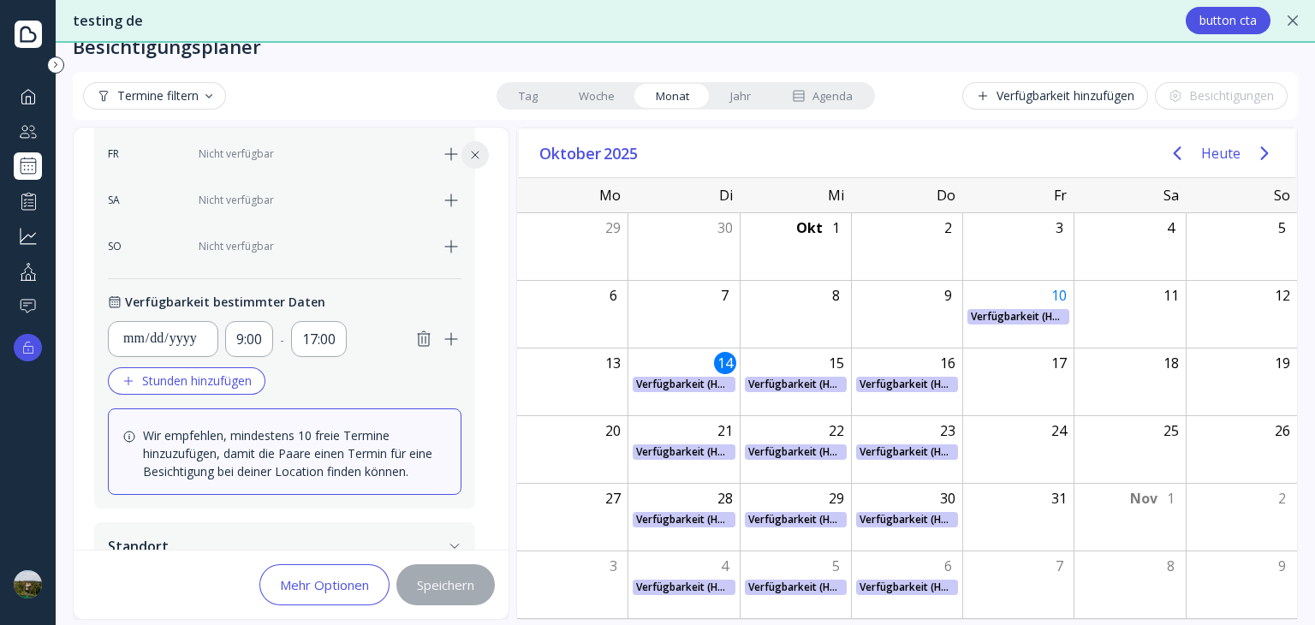
scroll to position [675, 0]
click at [173, 347] on div "**********" at bounding box center [156, 338] width 95 height 34
type input "**********"
click at [437, 594] on button "Speichern" at bounding box center [445, 584] width 98 height 41
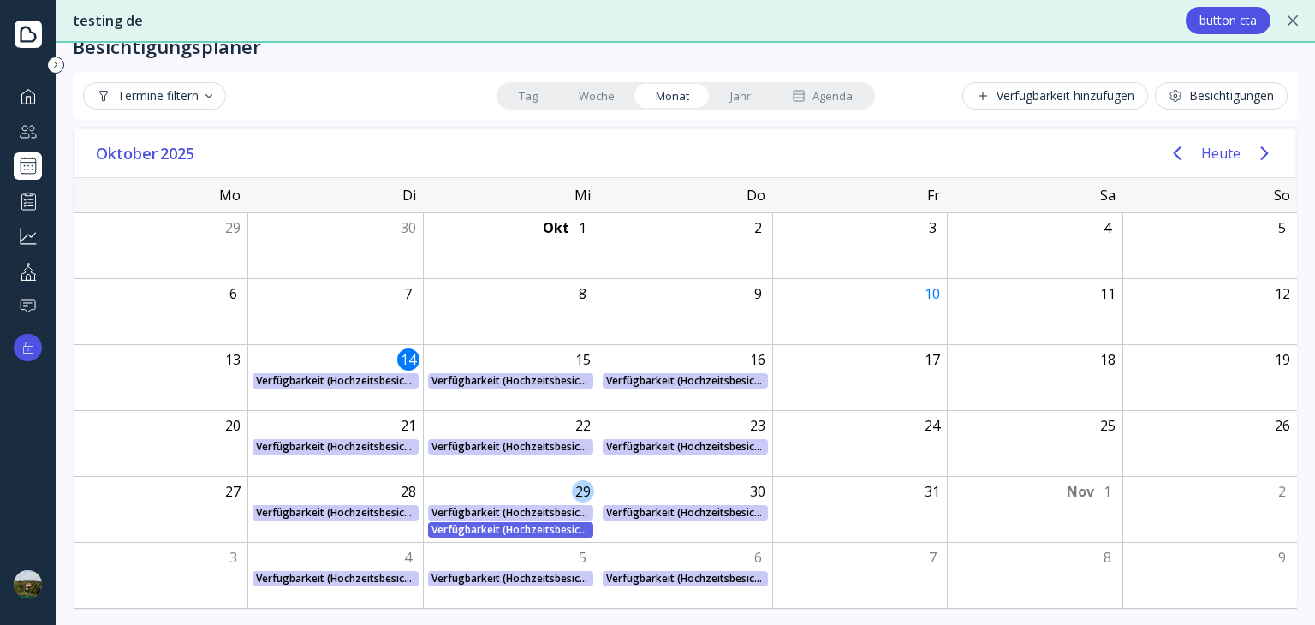
click at [546, 527] on div "Verfügbarkeit (Hochzeitsbesichtigungen) Verfügbarkeit (Hochzeitsbesichtigungen)…" at bounding box center [510, 529] width 175 height 15
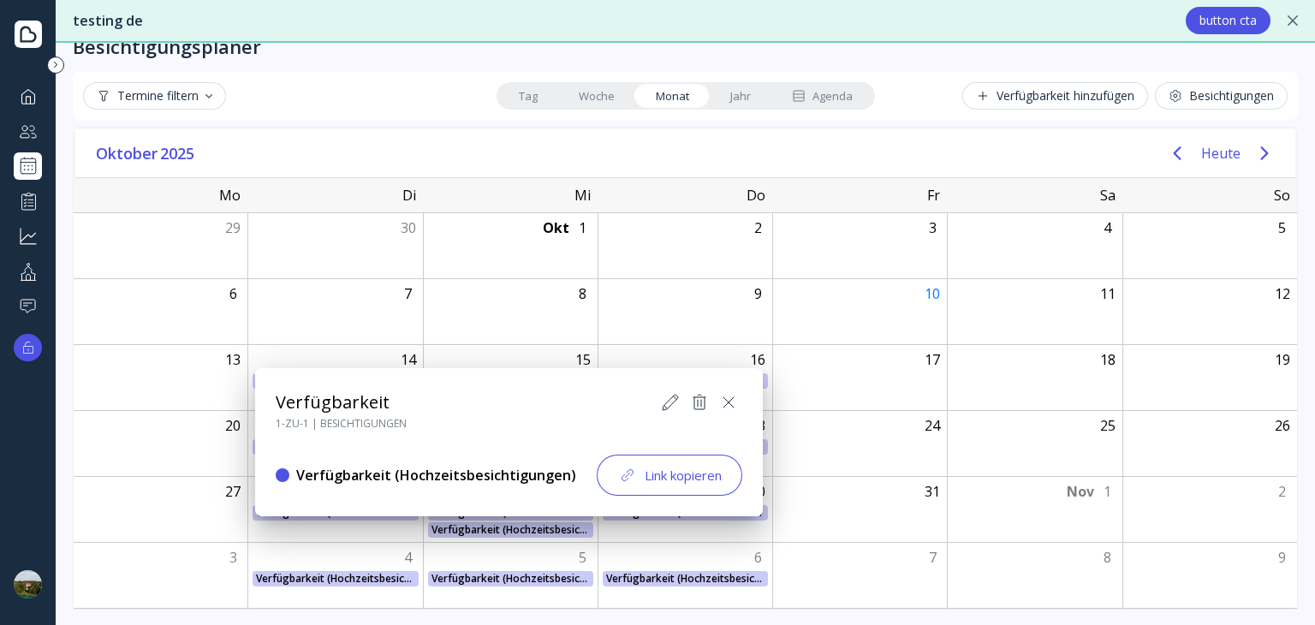
click at [723, 402] on icon at bounding box center [728, 402] width 21 height 21
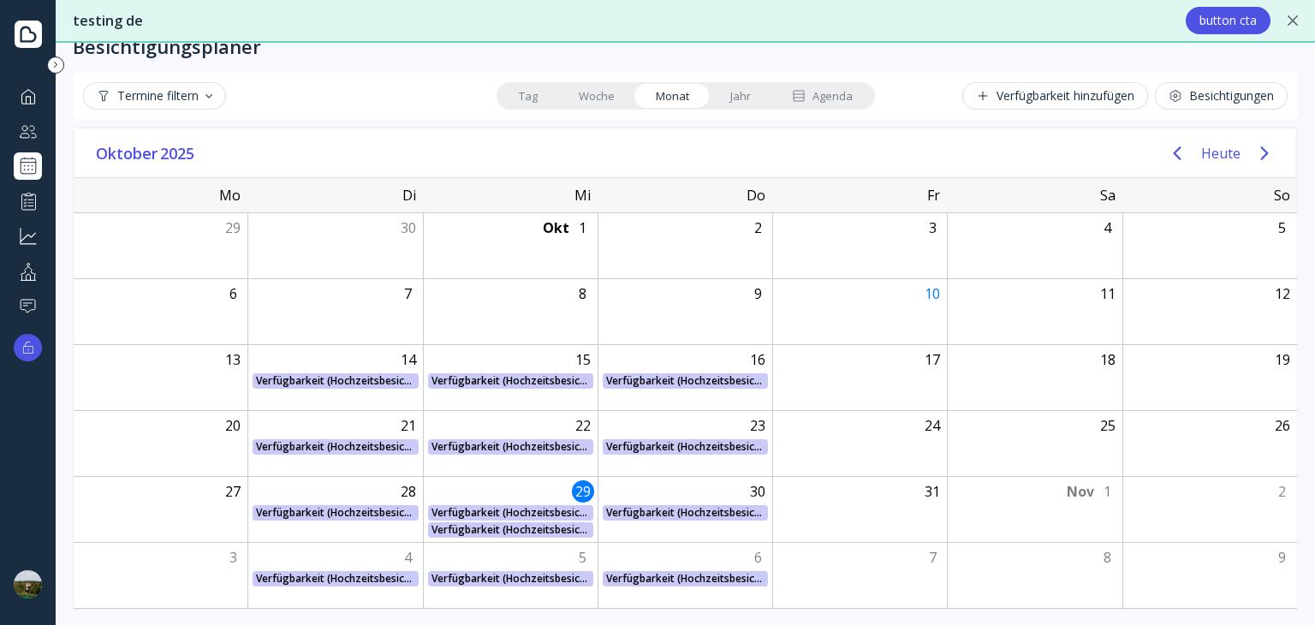
click at [1094, 90] on div "Verfügbarkeit hinzufügen" at bounding box center [1055, 96] width 158 height 14
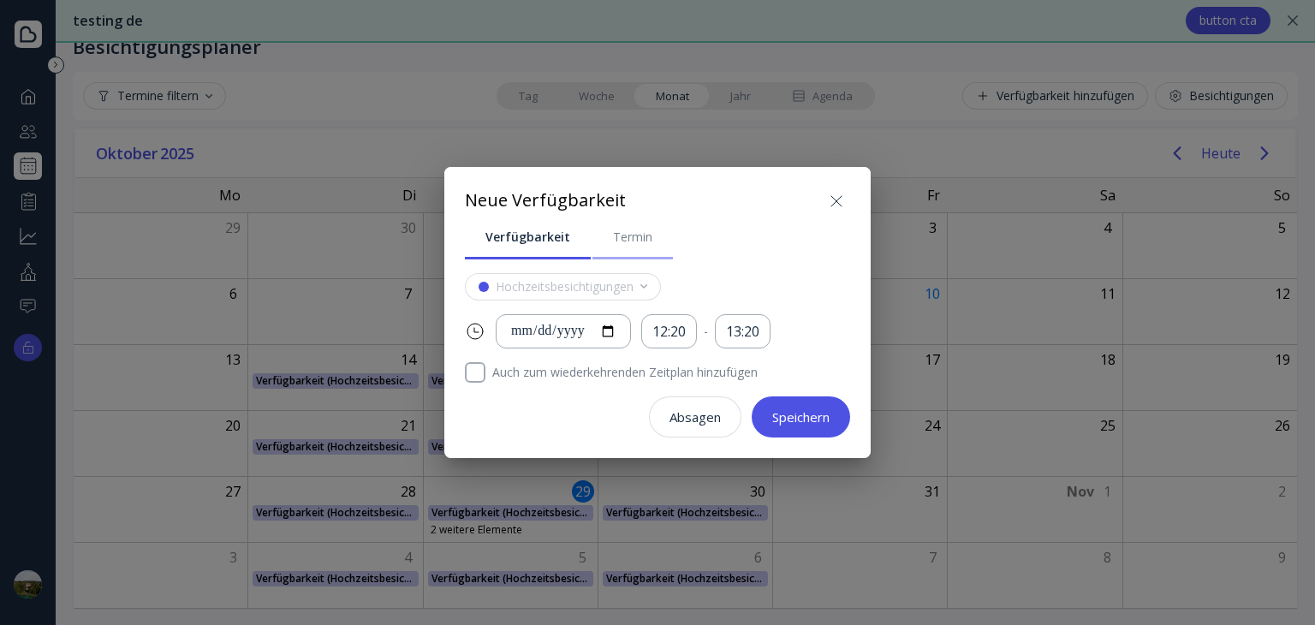
click at [628, 232] on div "Termin" at bounding box center [632, 237] width 39 height 17
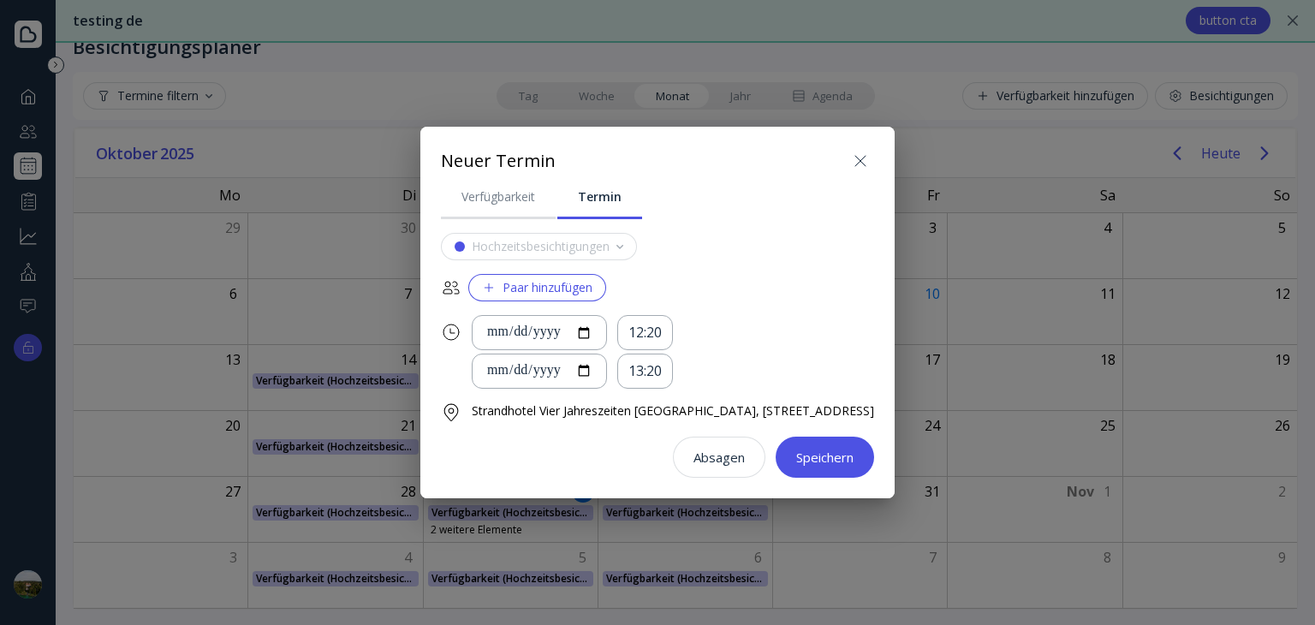
click at [871, 151] on icon at bounding box center [860, 161] width 21 height 21
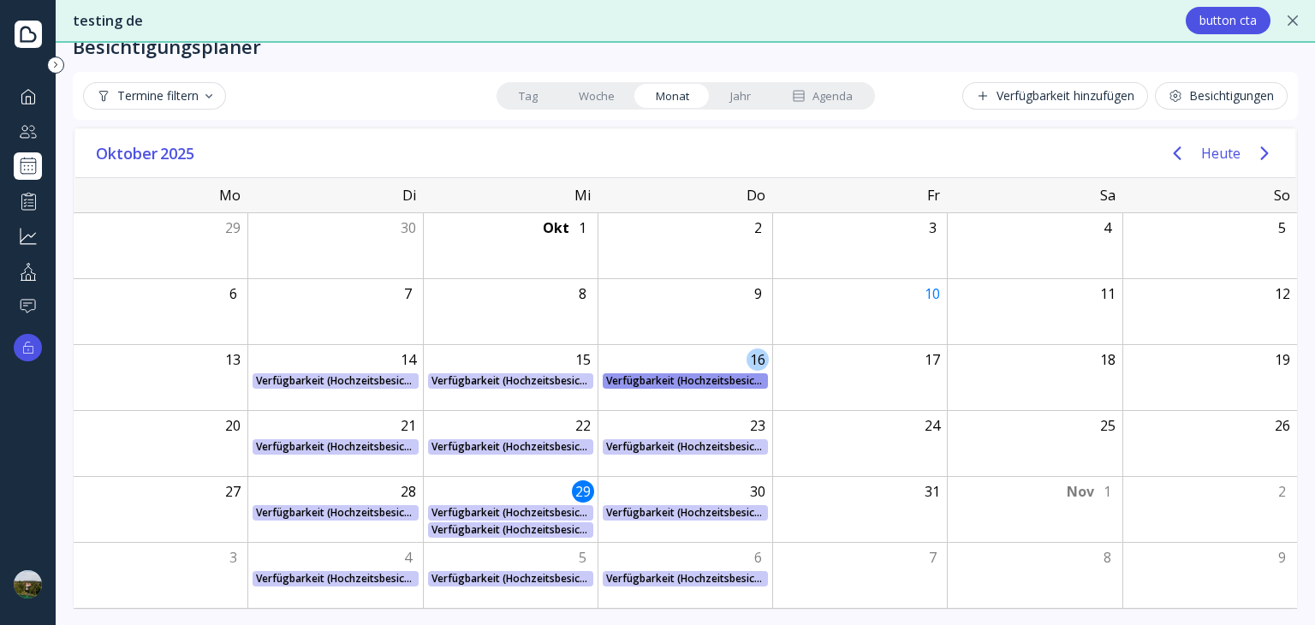
click at [702, 384] on div "Verfügbarkeit (Hochzeitsbesichtigungen) Verfügbarkeit (Hochzeitsbesichtigungen)…" at bounding box center [685, 380] width 175 height 15
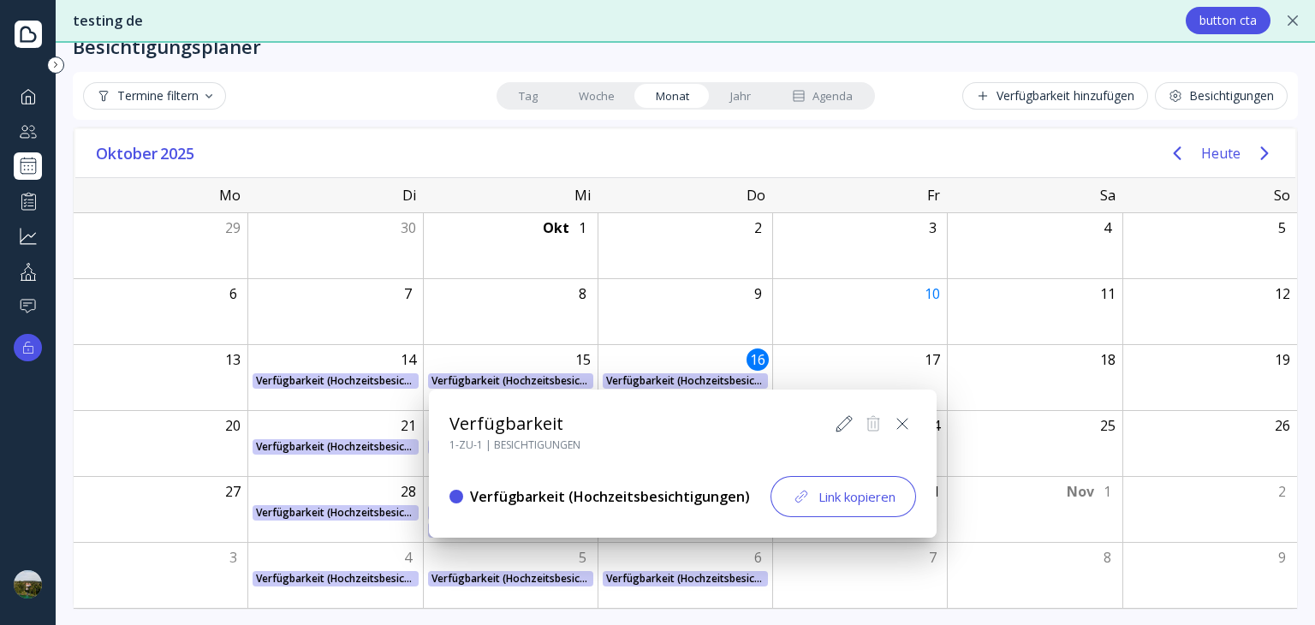
click at [819, 492] on div "Link kopieren" at bounding box center [843, 496] width 104 height 21
